Goal: Task Accomplishment & Management: Manage account settings

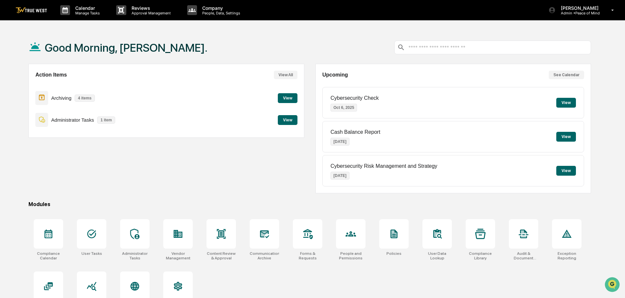
scroll to position [31, 0]
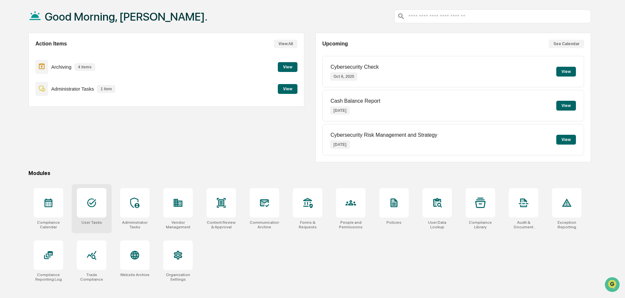
click at [92, 203] on icon at bounding box center [91, 203] width 9 height 9
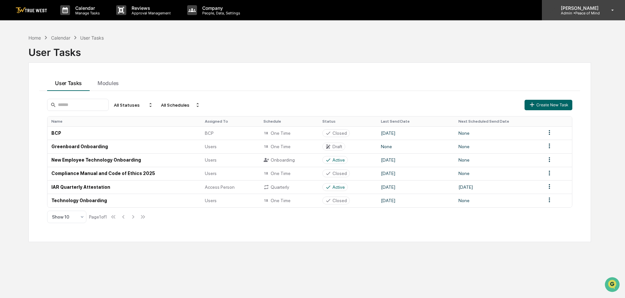
click at [576, 11] on p "Admin • Peace of Mind" at bounding box center [578, 13] width 46 height 5
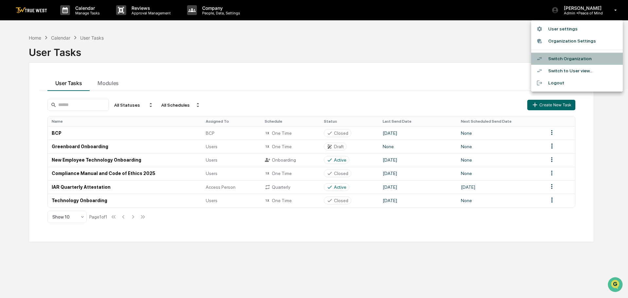
click at [561, 57] on li "Switch Organization" at bounding box center [577, 59] width 92 height 12
